Goal: Transaction & Acquisition: Purchase product/service

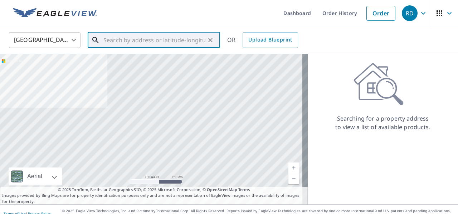
click at [176, 39] on input "text" at bounding box center [154, 40] width 102 height 20
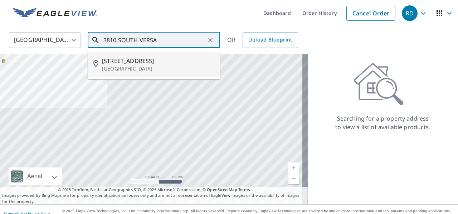
click at [126, 64] on span "[STREET_ADDRESS]" at bounding box center [158, 61] width 112 height 9
type input "[STREET_ADDRESS]"
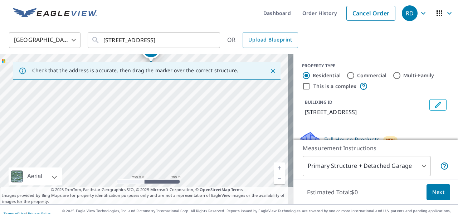
click at [252, 161] on link "Current Level 17, Zoom In" at bounding box center [279, 168] width 11 height 11
click at [252, 161] on link "Current Level 18, Zoom In" at bounding box center [279, 168] width 11 height 11
click at [252, 161] on link "Current Level 19, Zoom In" at bounding box center [279, 168] width 11 height 11
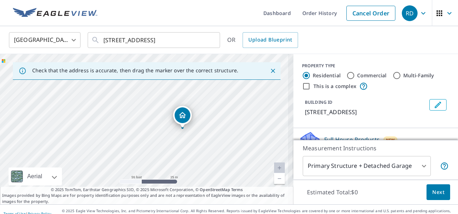
click at [252, 161] on link "Current Level 19, Zoom In Disabled" at bounding box center [279, 168] width 11 height 11
click at [252, 161] on link "Current Level 20, Zoom In Disabled" at bounding box center [279, 168] width 11 height 11
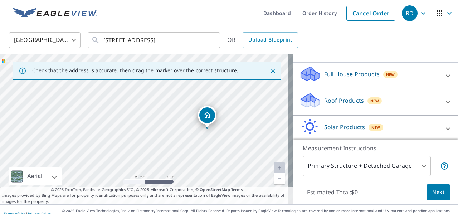
scroll to position [72, 0]
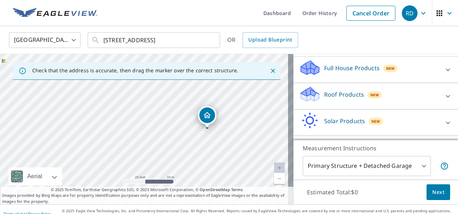
click at [252, 96] on div "Roof Products New" at bounding box center [369, 96] width 140 height 20
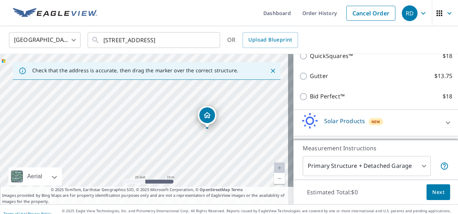
scroll to position [175, 0]
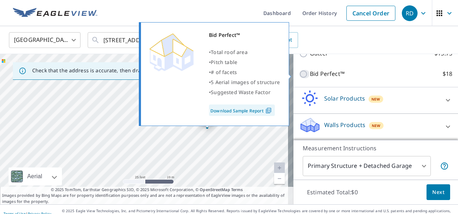
click at [252, 73] on input "Bid Perfect™ $18" at bounding box center [304, 74] width 11 height 9
checkbox input "true"
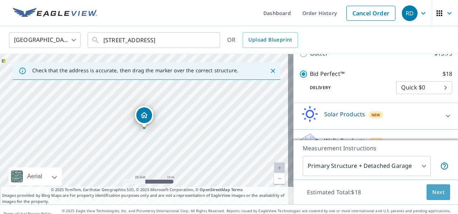
click at [252, 161] on span "Next" at bounding box center [438, 192] width 12 height 9
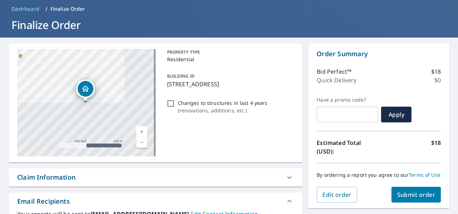
scroll to position [62, 0]
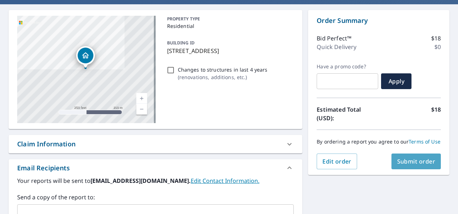
click at [252, 161] on span "Submit order" at bounding box center [416, 162] width 38 height 8
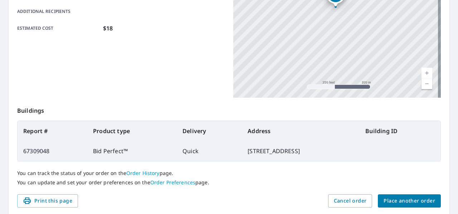
scroll to position [195, 0]
